Goal: Information Seeking & Learning: Learn about a topic

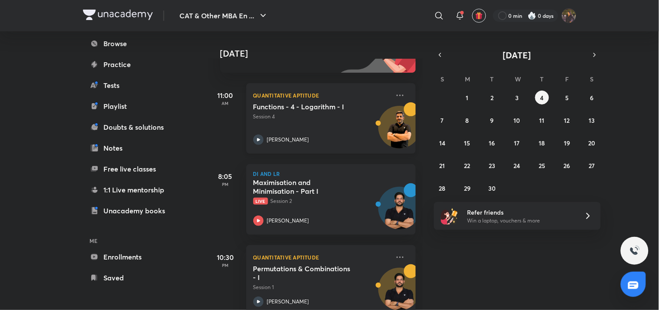
scroll to position [126, 0]
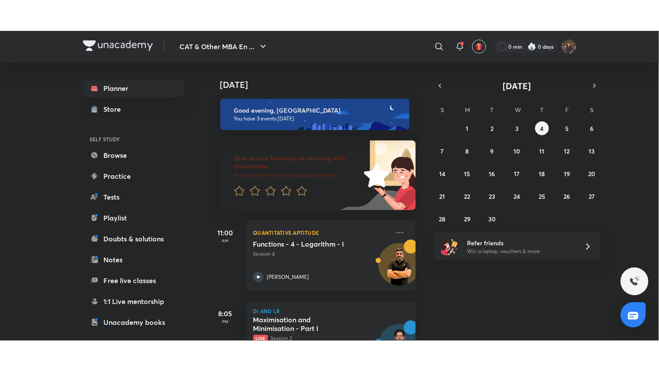
scroll to position [126, 0]
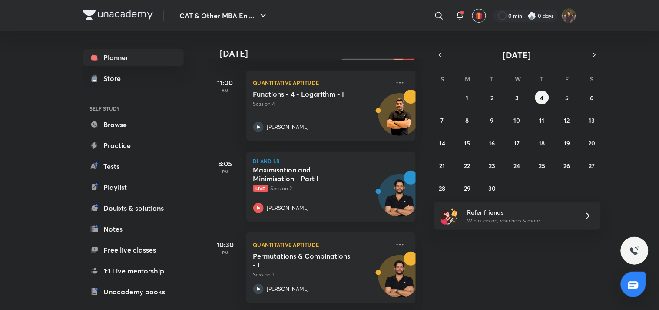
click at [349, 184] on p "Live Session 2" at bounding box center [321, 188] width 137 height 8
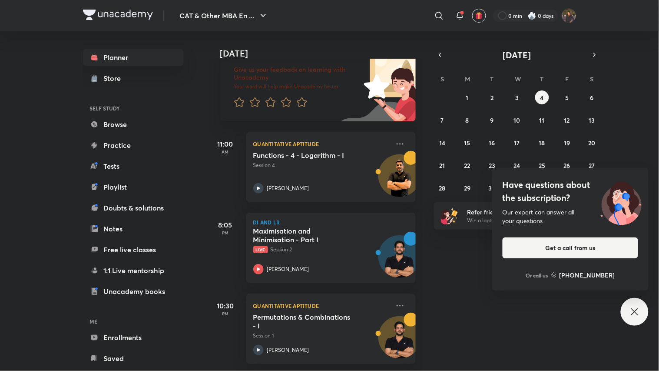
scroll to position [65, 0]
